Goal: Task Accomplishment & Management: Use online tool/utility

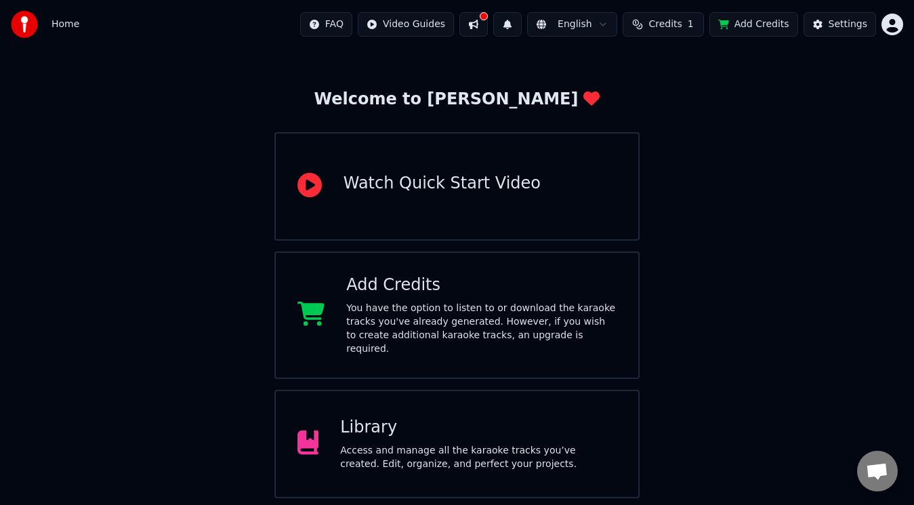
scroll to position [43, 0]
click at [405, 443] on div "Access and manage all the karaoke tracks you’ve created. Edit, organize, and pe…" at bounding box center [478, 456] width 277 height 27
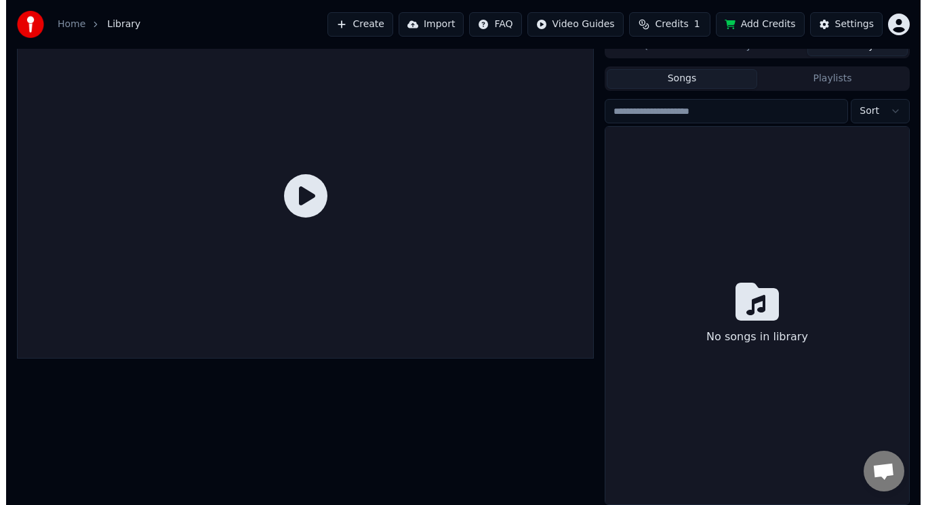
scroll to position [15, 0]
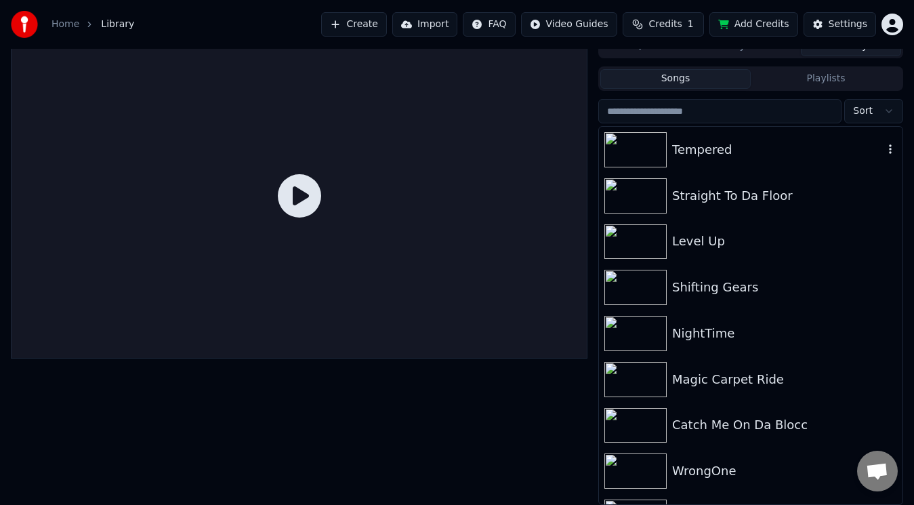
click at [684, 159] on div "Tempered" at bounding box center [777, 149] width 211 height 19
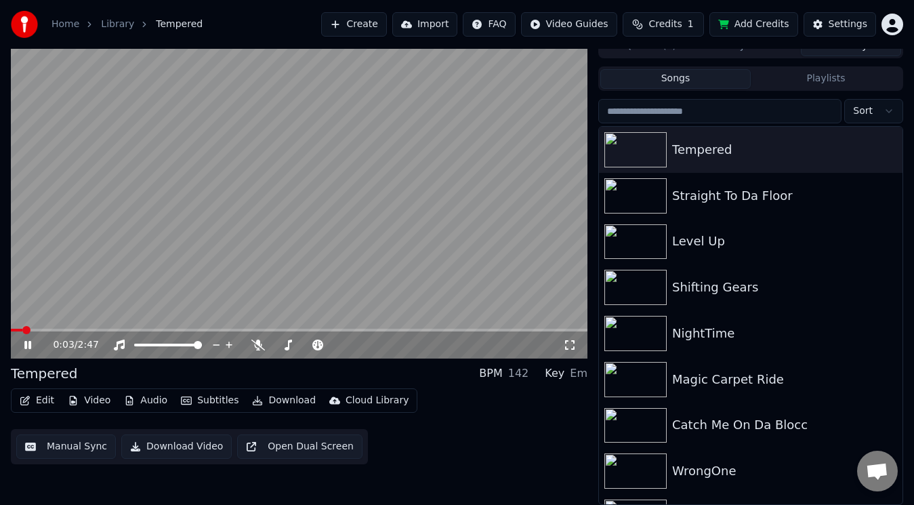
click at [40, 404] on button "Edit" at bounding box center [36, 400] width 45 height 19
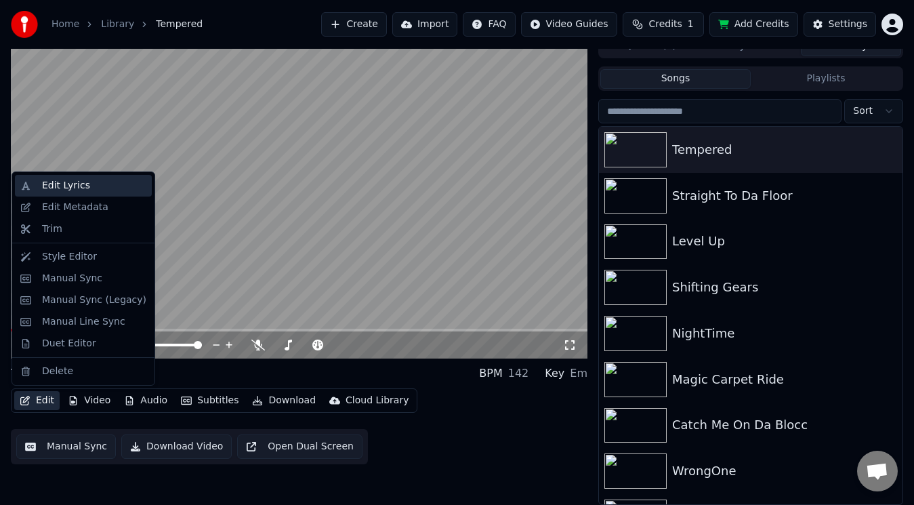
click at [84, 181] on div "Edit Lyrics" at bounding box center [94, 186] width 104 height 14
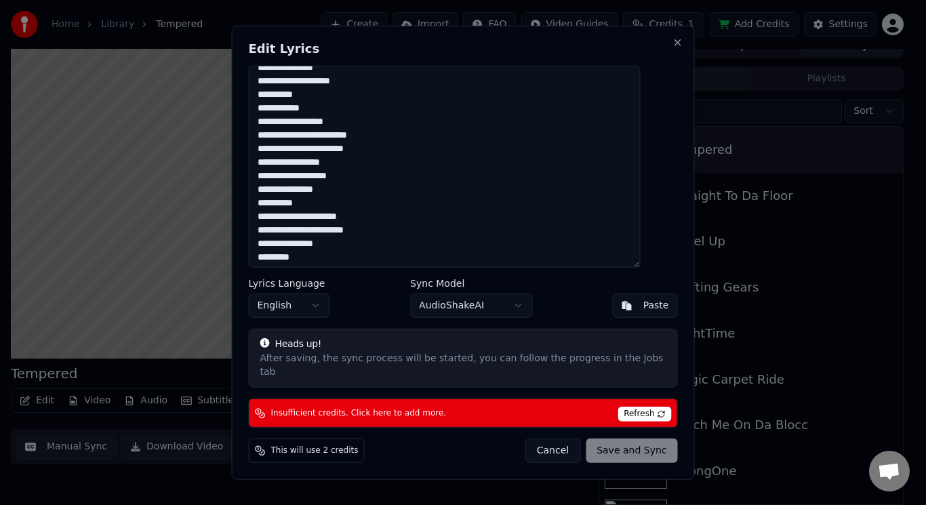
scroll to position [119, 0]
click at [319, 208] on textarea at bounding box center [445, 166] width 392 height 202
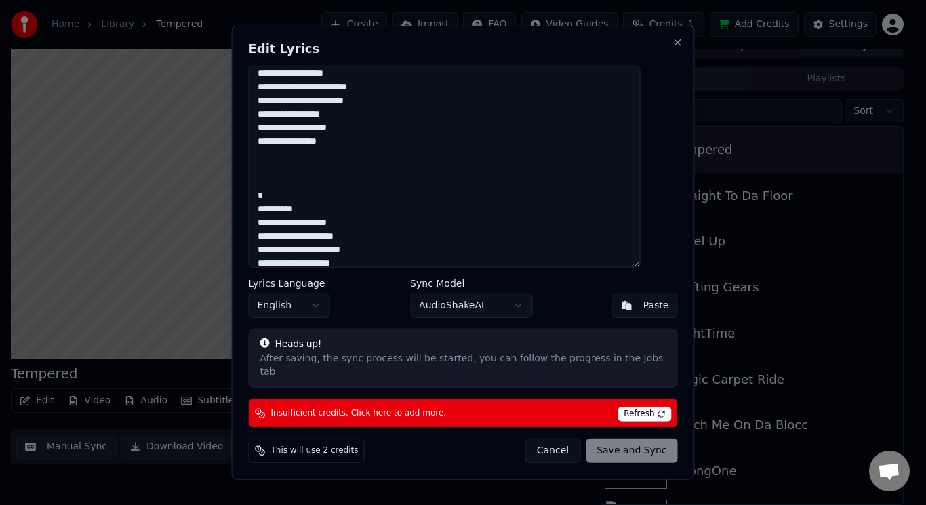
scroll to position [687, 0]
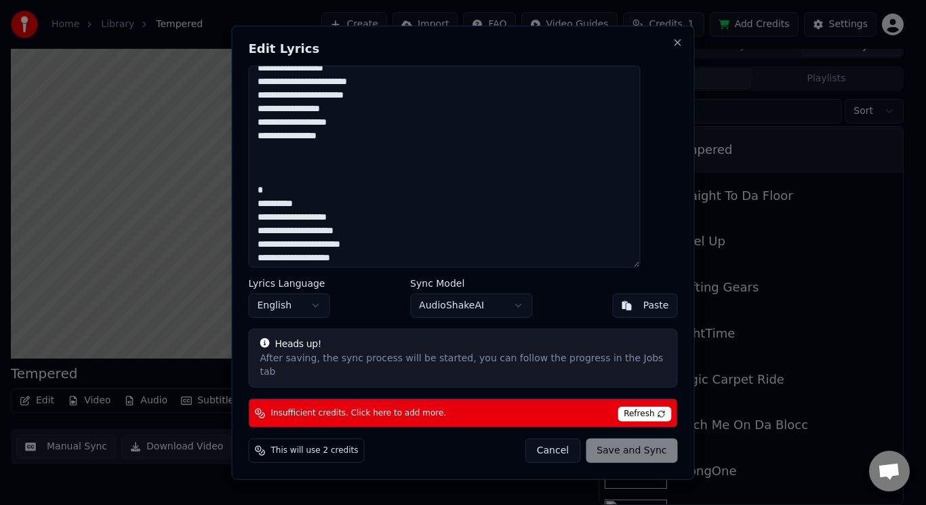
click at [315, 209] on textarea at bounding box center [445, 166] width 392 height 202
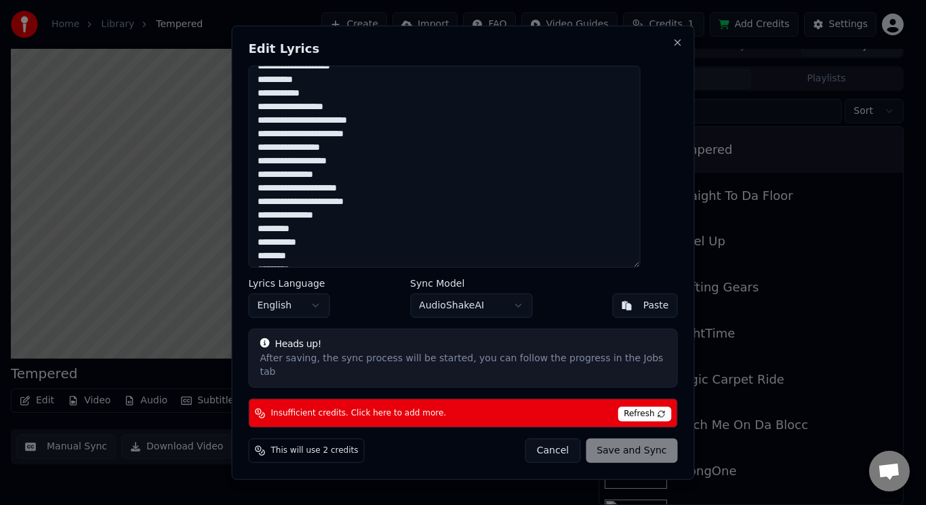
scroll to position [133, 0]
click at [361, 167] on textarea at bounding box center [445, 166] width 392 height 202
click at [335, 180] on textarea at bounding box center [445, 166] width 392 height 202
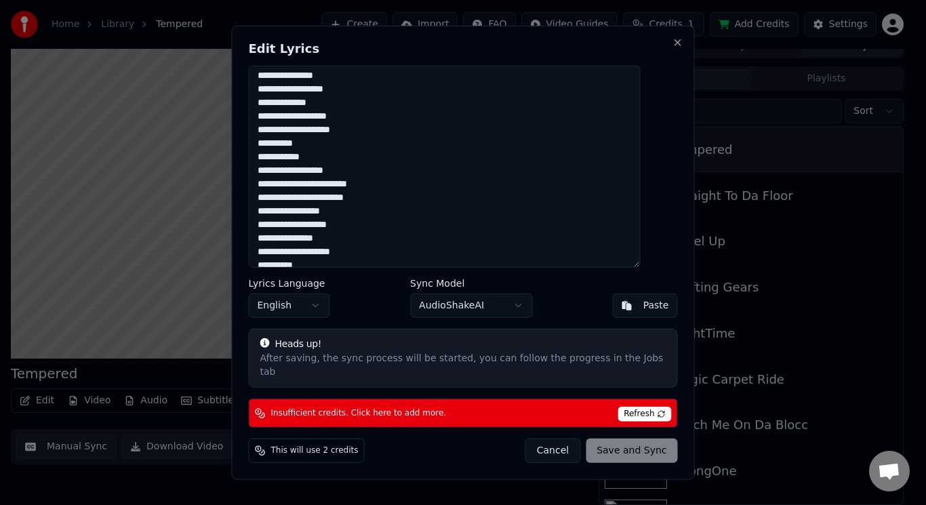
scroll to position [949, 0]
click at [369, 125] on textarea at bounding box center [445, 166] width 392 height 202
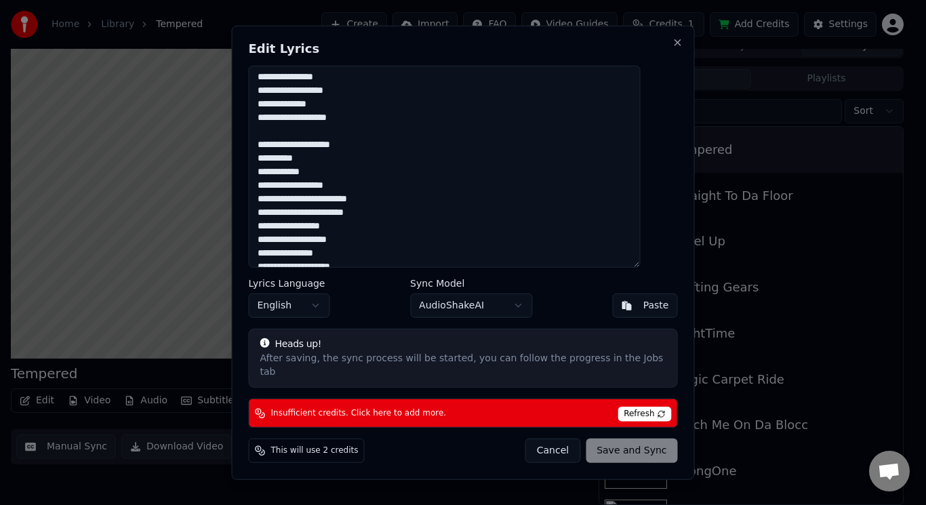
scroll to position [1007, 0]
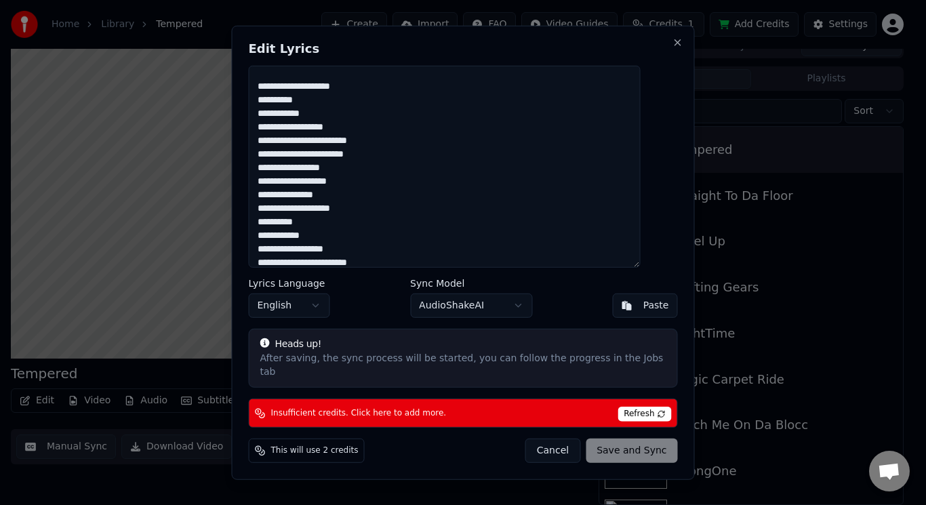
click at [606, 445] on div "Cancel Save and Sync" at bounding box center [601, 450] width 152 height 24
click at [628, 407] on span "Refresh" at bounding box center [644, 414] width 54 height 15
click at [622, 407] on span "Refresh" at bounding box center [644, 414] width 54 height 15
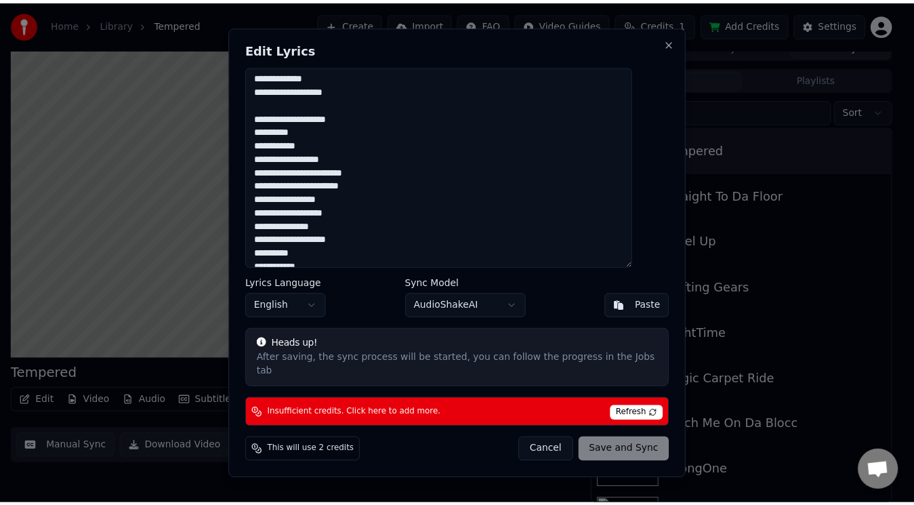
scroll to position [1070, 0]
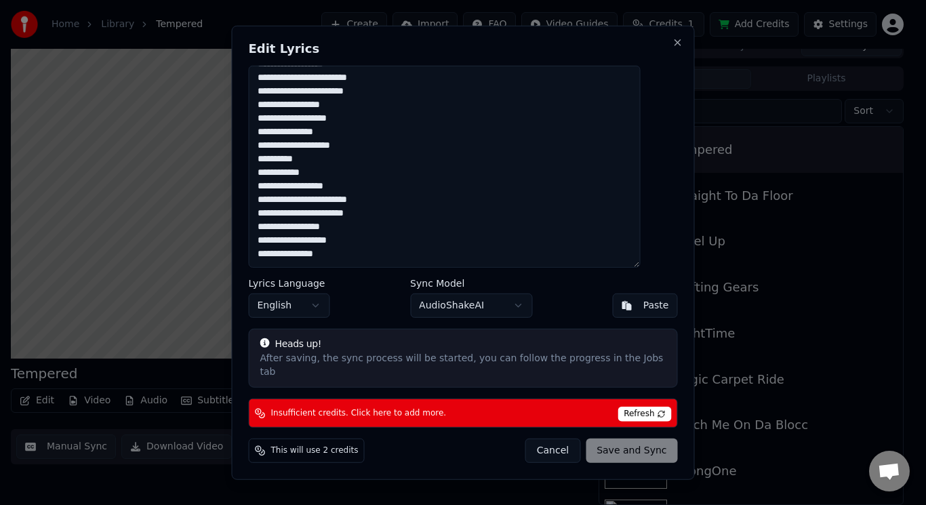
drag, startPoint x: 269, startPoint y: 83, endPoint x: 413, endPoint y: 308, distance: 267.9
click at [413, 308] on div "Edit Lyrics Lyrics Language English Sync Model AudioShakeAI Paste Heads up! Aft…" at bounding box center [463, 252] width 463 height 455
click at [672, 47] on button "Close" at bounding box center [677, 42] width 11 height 11
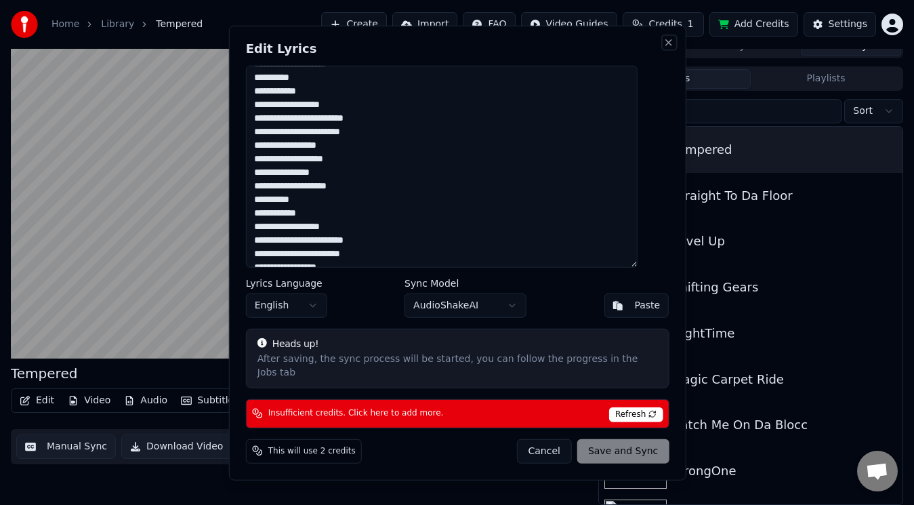
type textarea "**********"
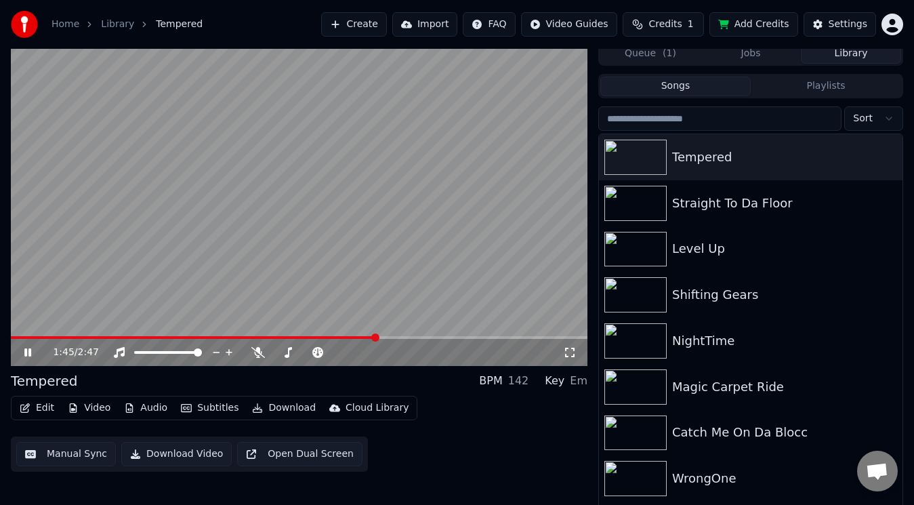
scroll to position [0, 0]
